Goal: Find specific page/section: Find specific page/section

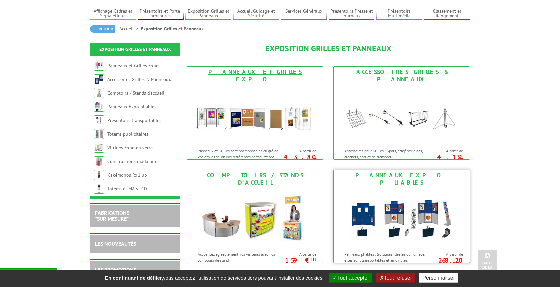
scroll to position [34, 0]
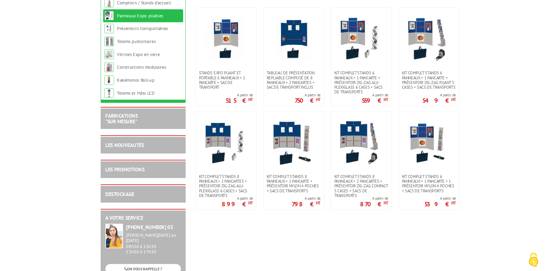
scroll to position [136, 0]
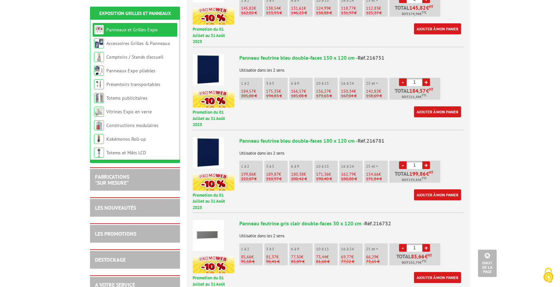
scroll to position [646, 0]
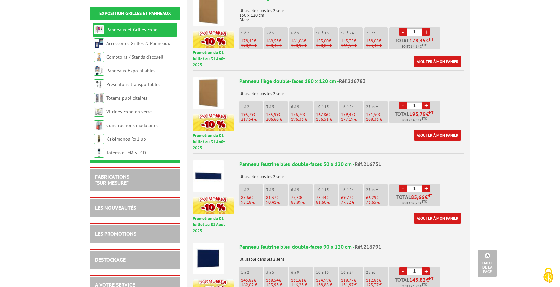
click at [119, 181] on link "FABRICATIONS "Sur Mesure"" at bounding box center [112, 179] width 34 height 13
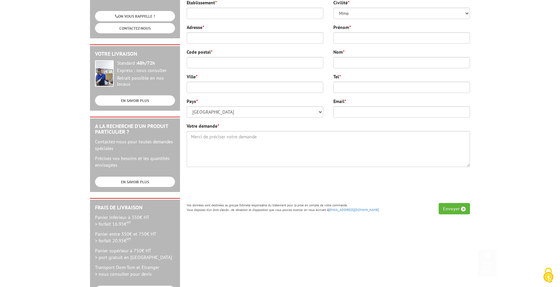
scroll to position [136, 0]
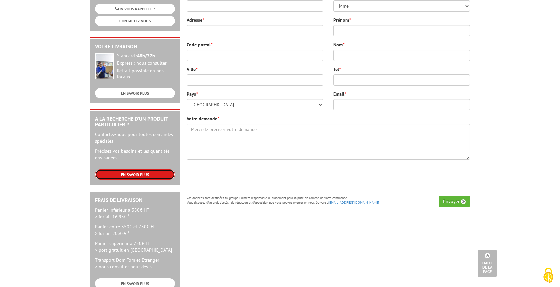
click at [134, 174] on link "EN SAVOIR PLUS" at bounding box center [135, 174] width 80 height 10
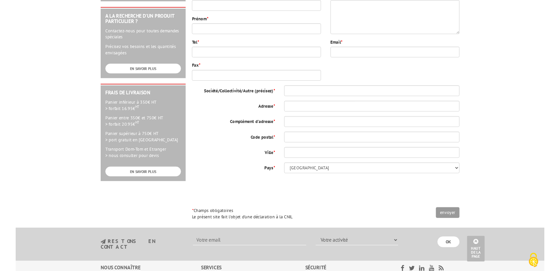
scroll to position [34, 0]
